Goal: Task Accomplishment & Management: Manage account settings

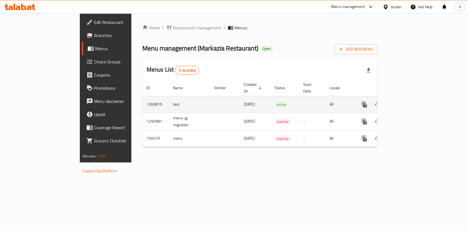
click at [407, 101] on icon "enhanced table" at bounding box center [403, 104] width 7 height 7
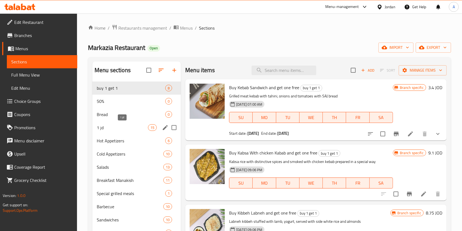
click at [129, 126] on span "1 jd" at bounding box center [122, 127] width 51 height 7
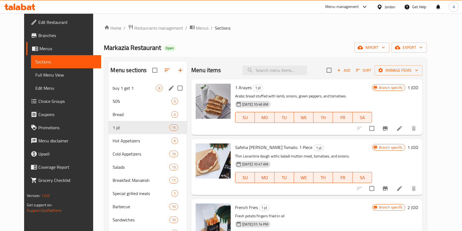
drag, startPoint x: 123, startPoint y: 126, endPoint x: 137, endPoint y: 83, distance: 45.5
click at [137, 83] on div "buy 1 get 1 8 50% 0 Bread 0 1 jd 15 Hot Appetizers 6 Cold Appetizers 10 Salads …" at bounding box center [148, 212] width 79 height 263
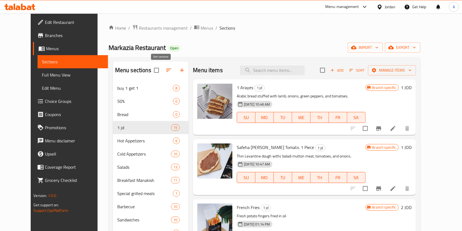
click at [166, 70] on icon "button" at bounding box center [169, 70] width 7 height 7
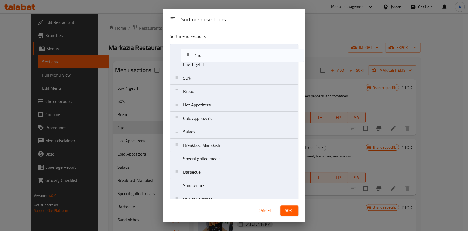
drag, startPoint x: 194, startPoint y: 91, endPoint x: 207, endPoint y: 50, distance: 42.8
click at [206, 50] on nav "buy 1 get 1 50% Bread 1 jd Hot Appetizers Cold Appetizers Salads Breakfast Mana…" at bounding box center [234, 178] width 129 height 269
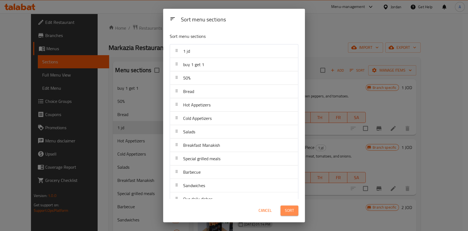
click at [289, 212] on span "Sort" at bounding box center [289, 210] width 9 height 7
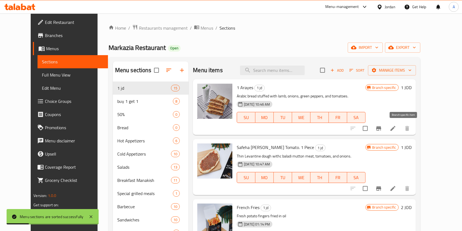
click at [382, 129] on icon "Branch-specific-item" at bounding box center [379, 128] width 7 height 7
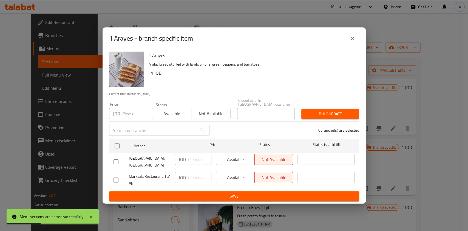
click at [354, 38] on icon "close" at bounding box center [352, 38] width 7 height 7
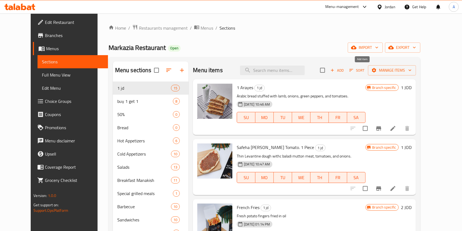
click at [345, 69] on span "Add" at bounding box center [337, 70] width 15 height 6
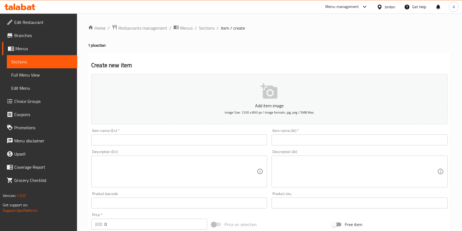
drag, startPoint x: 205, startPoint y: 29, endPoint x: 268, endPoint y: 37, distance: 62.8
click at [205, 29] on span "Sections" at bounding box center [207, 28] width 16 height 7
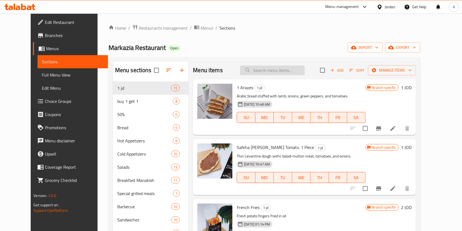
click at [290, 69] on input "search" at bounding box center [272, 71] width 65 height 10
click at [412, 69] on span "Manage items" at bounding box center [391, 70] width 39 height 7
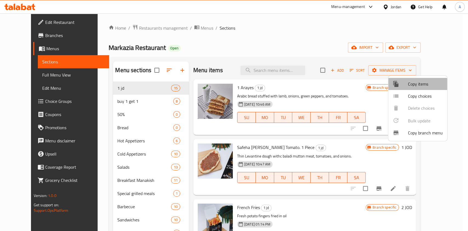
click at [410, 86] on span "Copy items" at bounding box center [425, 84] width 35 height 7
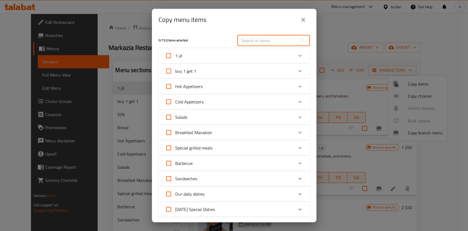
click at [253, 40] on input "text" at bounding box center [267, 40] width 60 height 11
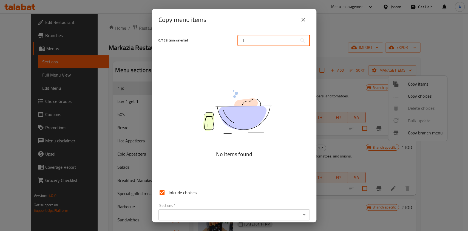
type input "ل"
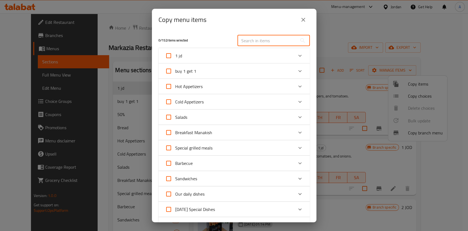
type input "f"
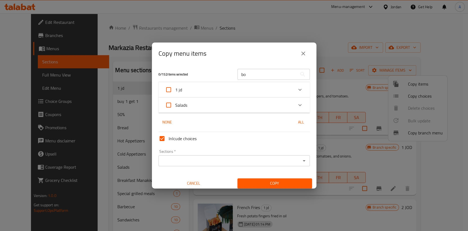
click at [278, 106] on div "Salads" at bounding box center [229, 104] width 128 height 13
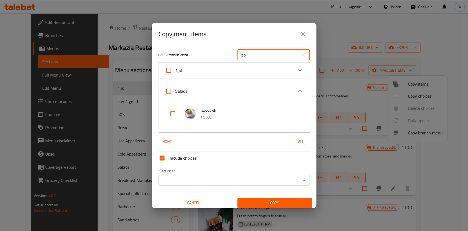
click at [253, 58] on input "bo" at bounding box center [267, 54] width 60 height 11
type input "b"
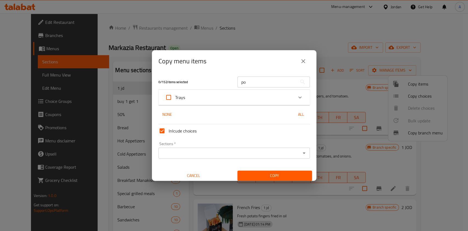
click at [268, 102] on div "Trays" at bounding box center [229, 97] width 128 height 13
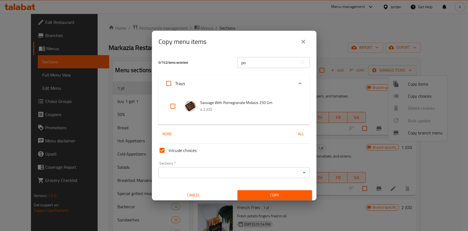
click at [266, 64] on input "po" at bounding box center [267, 62] width 60 height 11
type input "p"
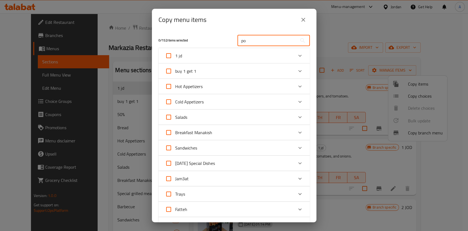
type input "p"
click at [306, 17] on icon "close" at bounding box center [303, 19] width 7 height 7
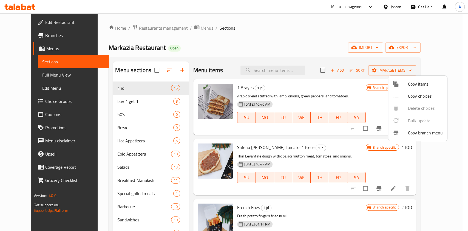
click at [271, 69] on div at bounding box center [234, 115] width 468 height 231
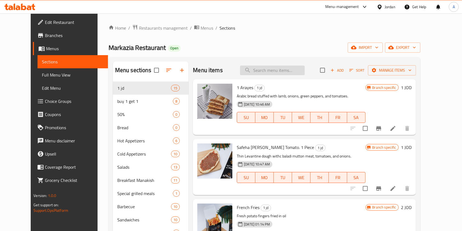
click at [271, 69] on input "search" at bounding box center [272, 71] width 65 height 10
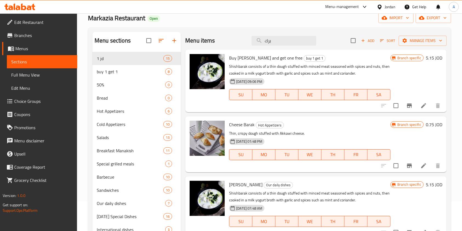
scroll to position [30, 0]
type input "برك"
click at [244, 126] on span "Cheese Barak" at bounding box center [241, 124] width 25 height 8
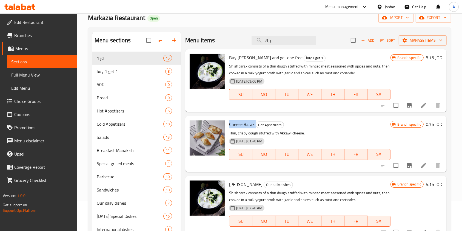
copy h6 "Cheese Barak"
click at [418, 39] on span "Manage items" at bounding box center [422, 40] width 39 height 7
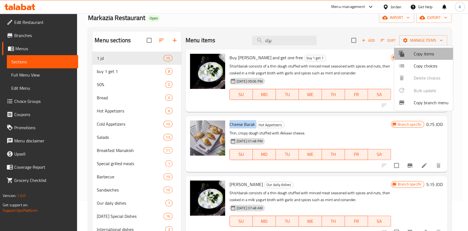
click at [413, 53] on div at bounding box center [405, 53] width 15 height 7
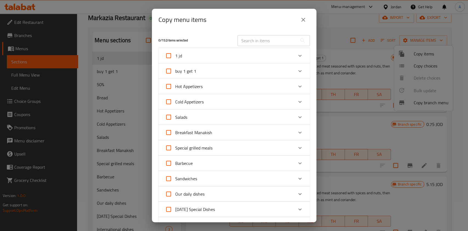
click at [260, 42] on input "text" at bounding box center [267, 40] width 60 height 11
paste input "Cheese Barak"
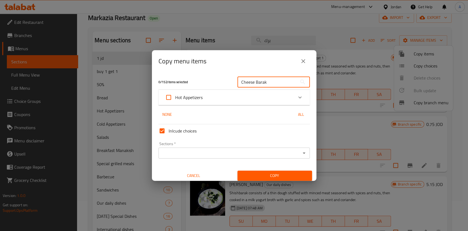
type input "Cheese Barak"
click at [196, 100] on span "Hot Appetizers" at bounding box center [188, 97] width 27 height 8
click at [175, 100] on input "Hot Appetizers" at bounding box center [168, 97] width 13 height 13
checkbox input "true"
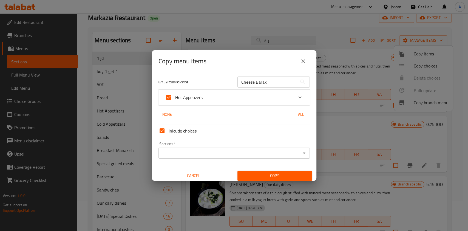
click at [195, 99] on span "Hot Appetizers" at bounding box center [188, 97] width 27 height 8
click at [175, 99] on input "Hot Appetizers" at bounding box center [168, 97] width 13 height 13
checkbox input "false"
click at [228, 97] on div "Hot Appetizers" at bounding box center [229, 97] width 128 height 13
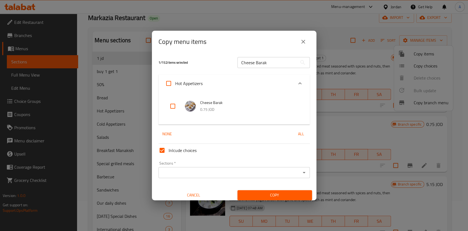
click at [173, 102] on input "checkbox" at bounding box center [172, 105] width 13 height 13
checkbox input "true"
click at [199, 170] on input "Sections   *" at bounding box center [229, 173] width 139 height 8
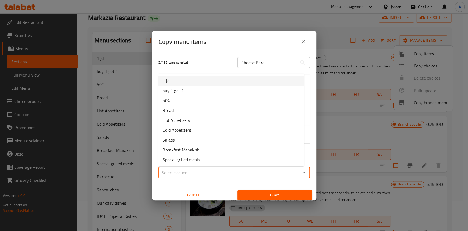
click at [191, 85] on li "1 jd" at bounding box center [231, 81] width 146 height 10
type input "1 jd"
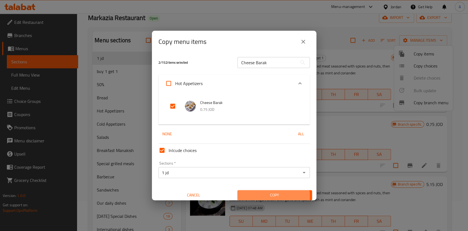
click at [248, 197] on span "Copy" at bounding box center [275, 195] width 66 height 7
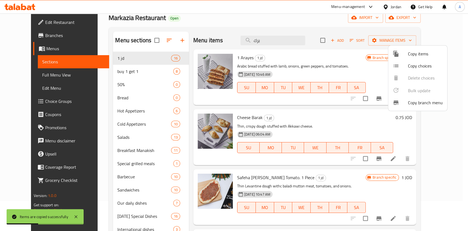
click at [362, 69] on div at bounding box center [234, 115] width 468 height 231
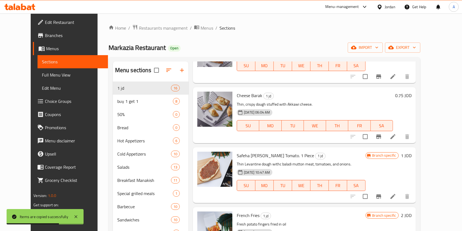
scroll to position [35, 0]
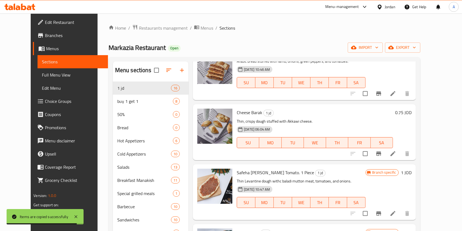
click at [401, 152] on li at bounding box center [392, 154] width 15 height 10
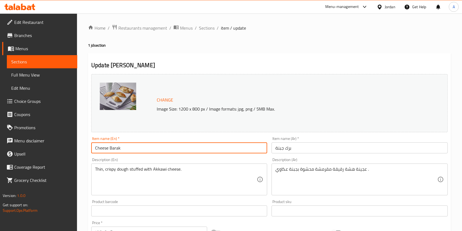
click at [94, 147] on input "Cheese Barak" at bounding box center [179, 147] width 176 height 11
click at [158, 149] on input "Cheese Barak" at bounding box center [179, 147] width 176 height 11
type input "Cheese Barak 2 pcs"
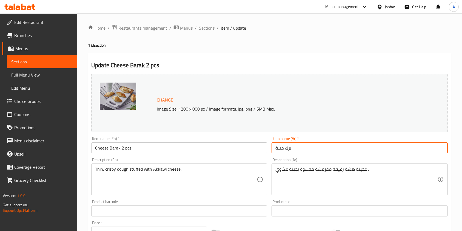
click at [307, 146] on input "برك جبنة" at bounding box center [360, 147] width 176 height 11
type input "برك جبنة"
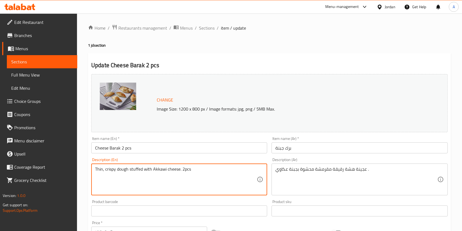
type textarea "Thin, crispy dough stuffed with Akkawi cheese. 2pcs"
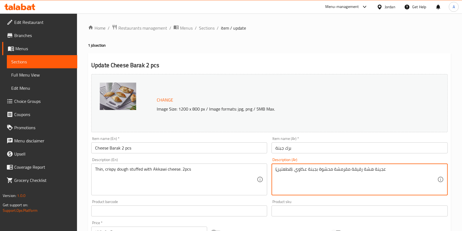
type textarea "عجينة هشة رقيقة مقرمشة محشوة بجبنة عكاوي .(قطعتين)"
click at [151, 146] on input "Cheese Barak 2 pcs" at bounding box center [179, 147] width 176 height 11
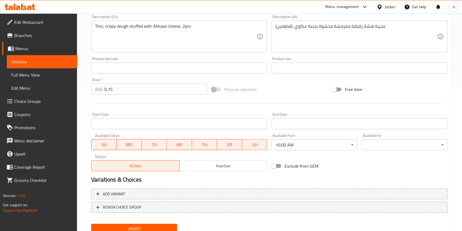
scroll to position [145, 0]
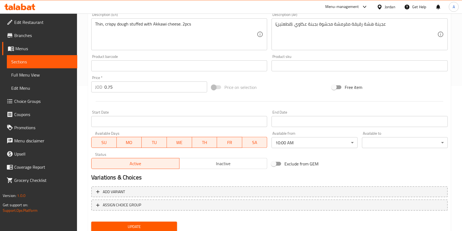
type input "Cheese Barak"
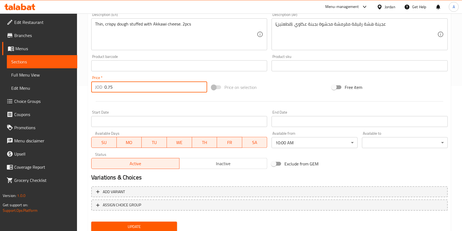
click at [123, 86] on input "0.75" at bounding box center [155, 86] width 103 height 11
type input "1"
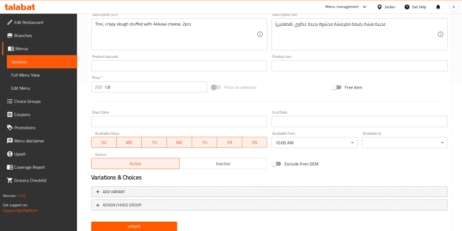
click at [120, 84] on input "1.8" at bounding box center [155, 86] width 103 height 11
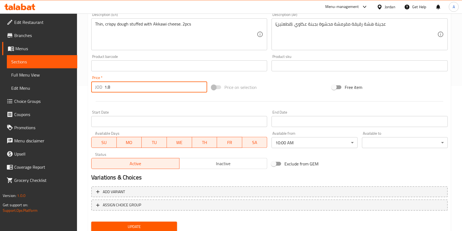
click at [148, 85] on input "1.8" at bounding box center [155, 86] width 103 height 11
type input "1"
type input "2"
click at [159, 105] on div at bounding box center [269, 101] width 361 height 13
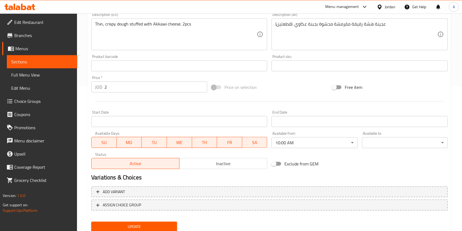
scroll to position [164, 0]
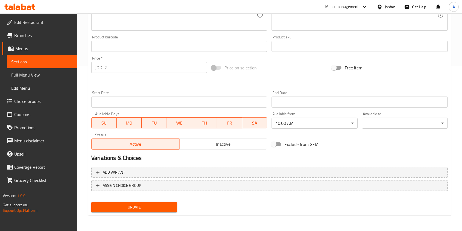
click at [149, 206] on span "Update" at bounding box center [134, 207] width 77 height 7
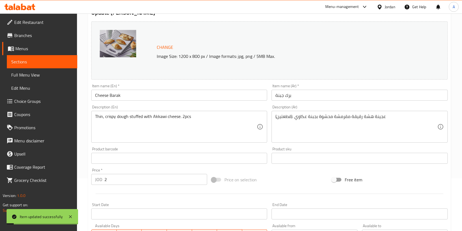
scroll to position [0, 0]
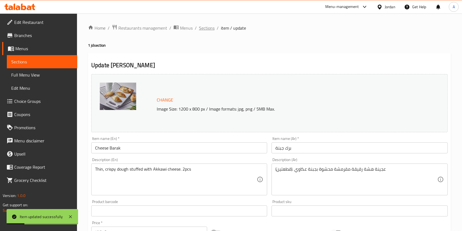
click at [206, 25] on span "Sections" at bounding box center [207, 28] width 16 height 7
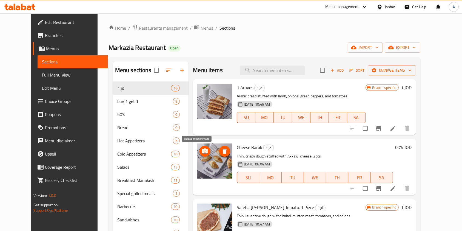
click at [202, 150] on icon "upload picture" at bounding box center [205, 151] width 7 height 7
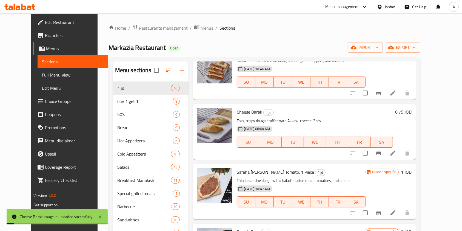
scroll to position [37, 0]
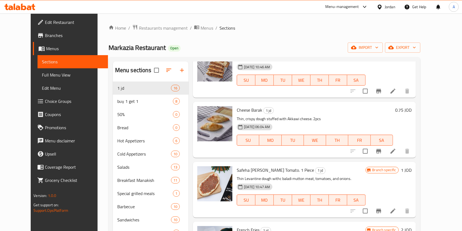
click at [401, 155] on li at bounding box center [392, 151] width 15 height 10
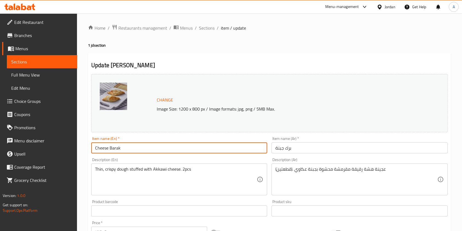
click at [147, 148] on input "Cheese Barak" at bounding box center [179, 147] width 176 height 11
type input "Cheese Barak 2 pcs"
click at [301, 150] on input "برك جبنة" at bounding box center [360, 147] width 176 height 11
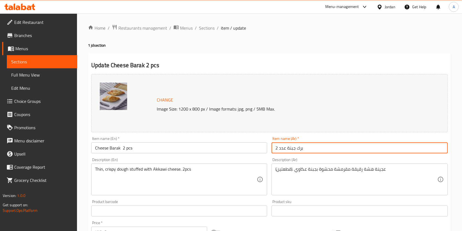
scroll to position [164, 0]
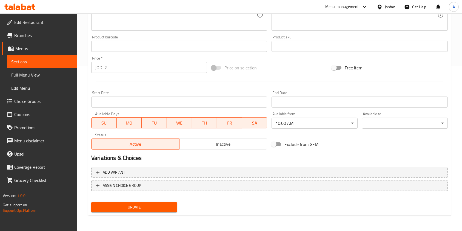
type input "برك جبنة عدد 2"
click at [145, 207] on span "Update" at bounding box center [134, 207] width 77 height 7
